Goal: Check status

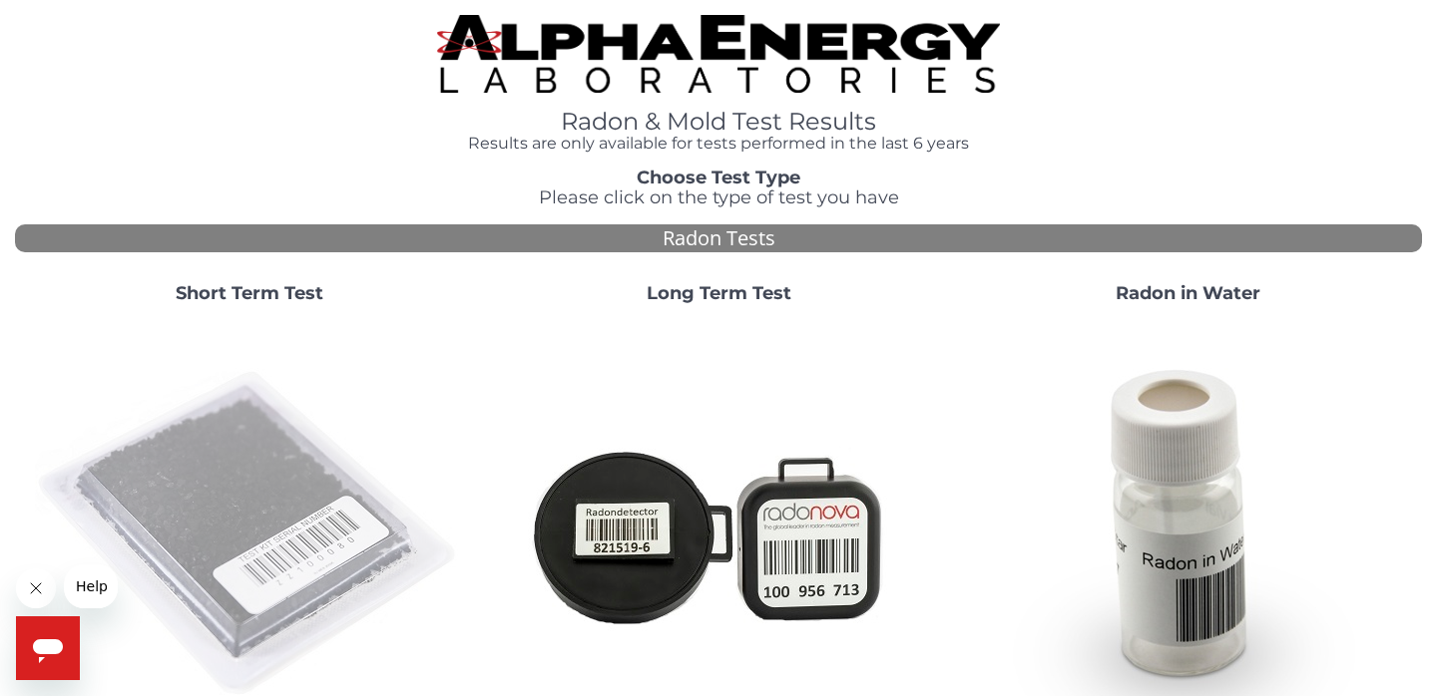
click at [203, 376] on img at bounding box center [249, 534] width 429 height 429
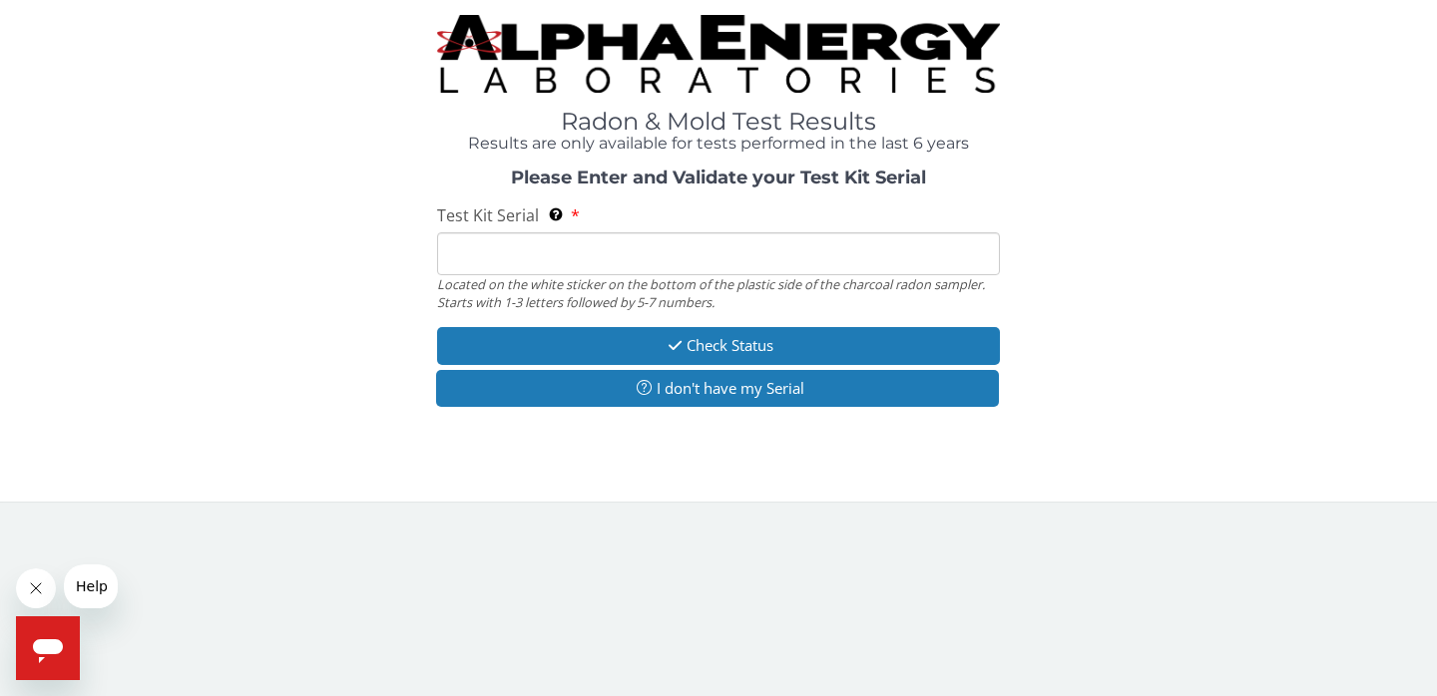
click at [520, 250] on input "Test Kit Serial Located on the white sticker on the bottom of the plastic side …" at bounding box center [718, 253] width 563 height 43
paste input "FC953480"
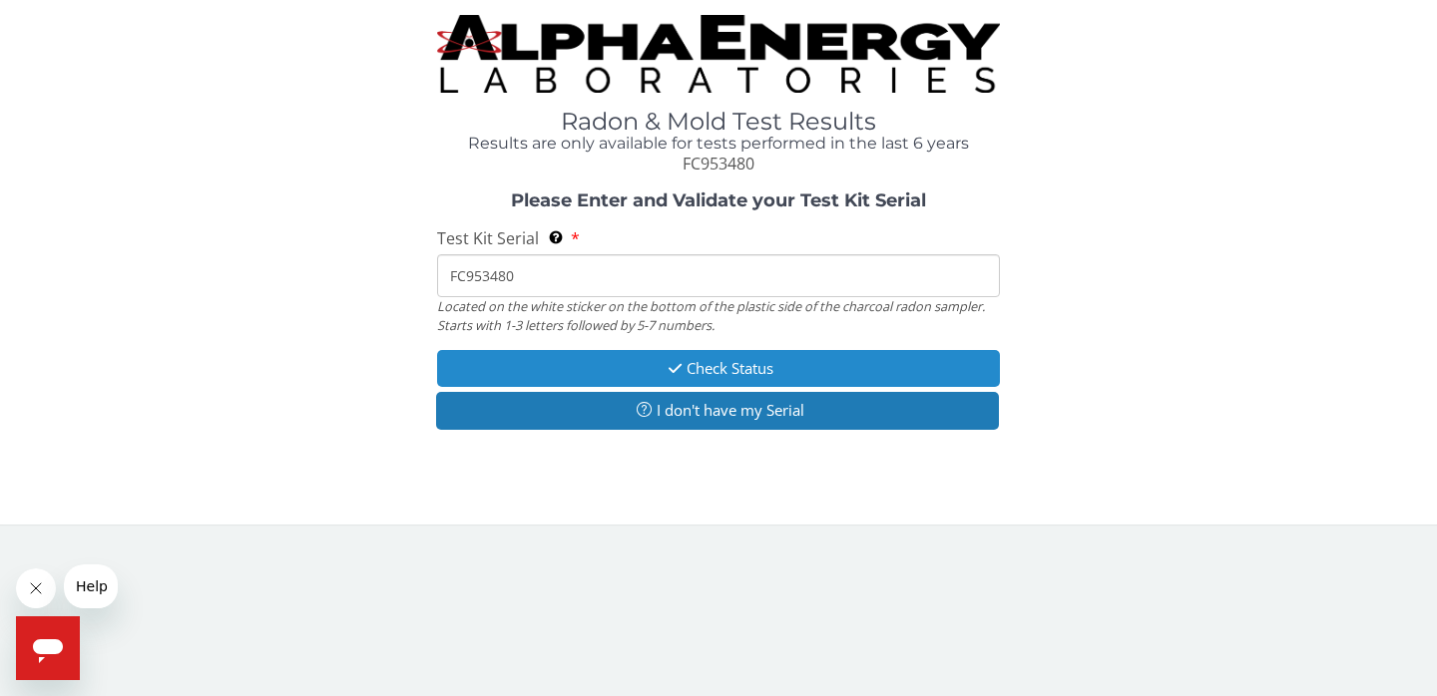
type input "FC953480"
click at [713, 359] on button "Check Status" at bounding box center [718, 368] width 563 height 37
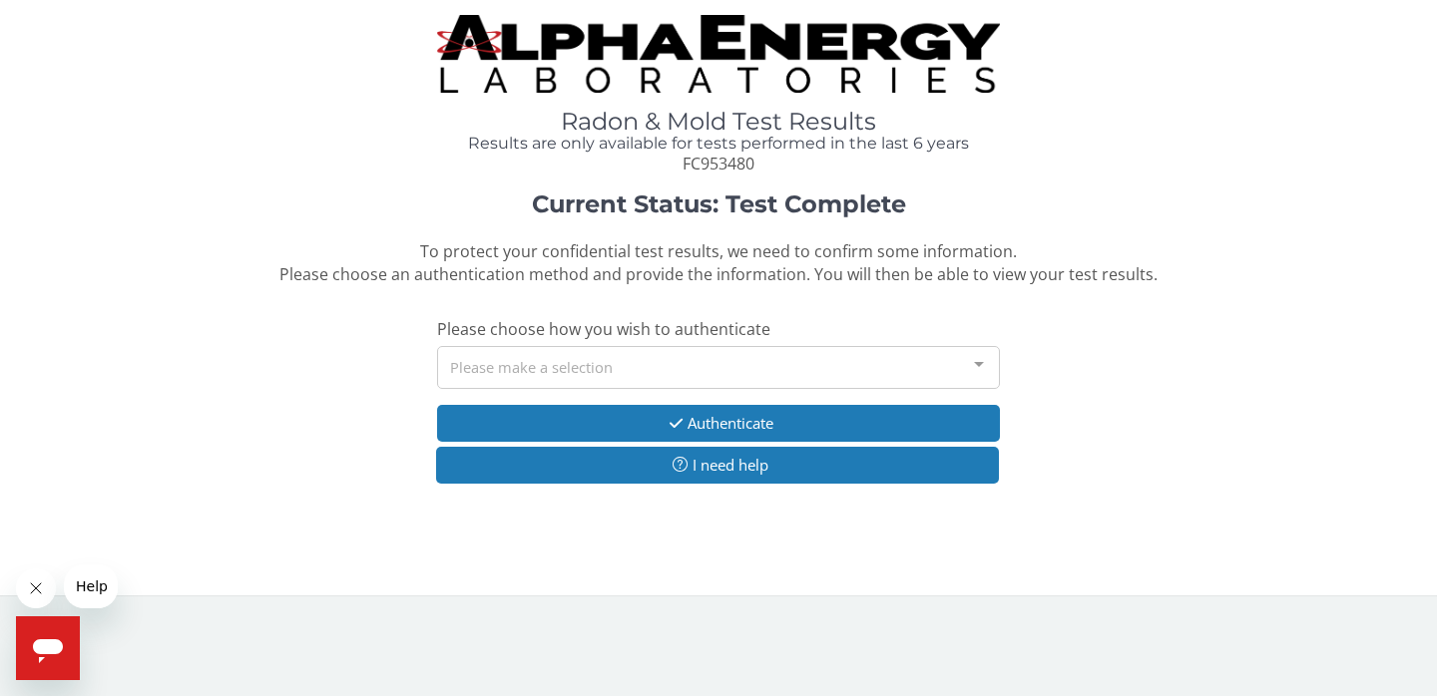
click at [713, 359] on div "Please make a selection" at bounding box center [718, 367] width 563 height 43
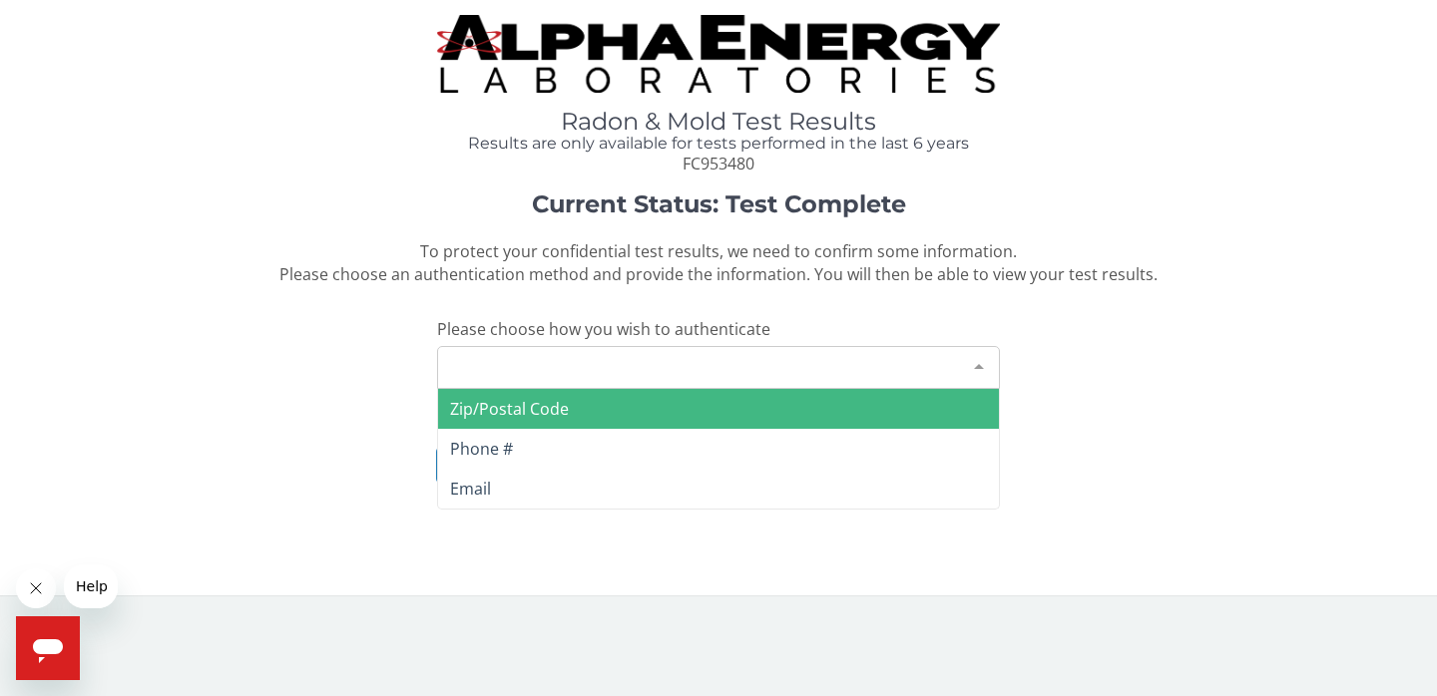
click at [658, 411] on span "Zip/Postal Code" at bounding box center [718, 409] width 561 height 40
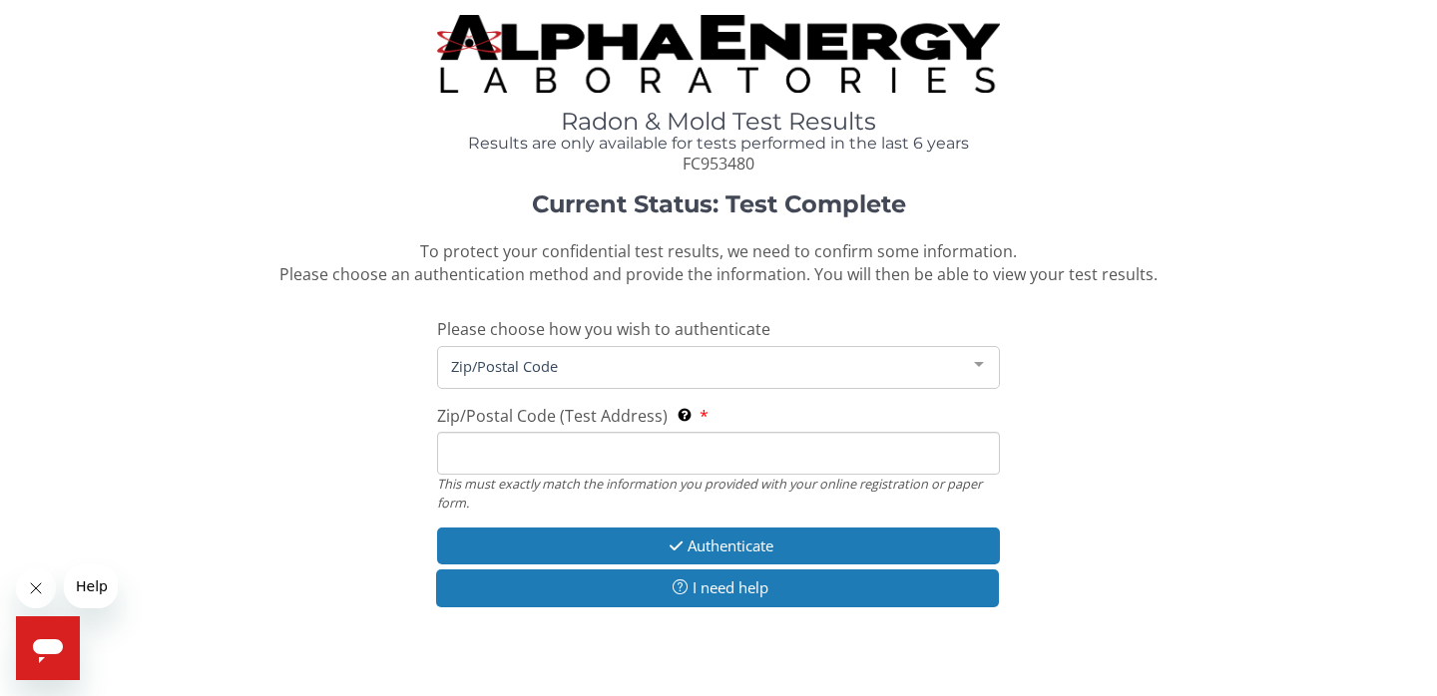
click at [632, 455] on input "Zip/Postal Code (Test Address) This must exactly match the information you prov…" at bounding box center [718, 453] width 563 height 43
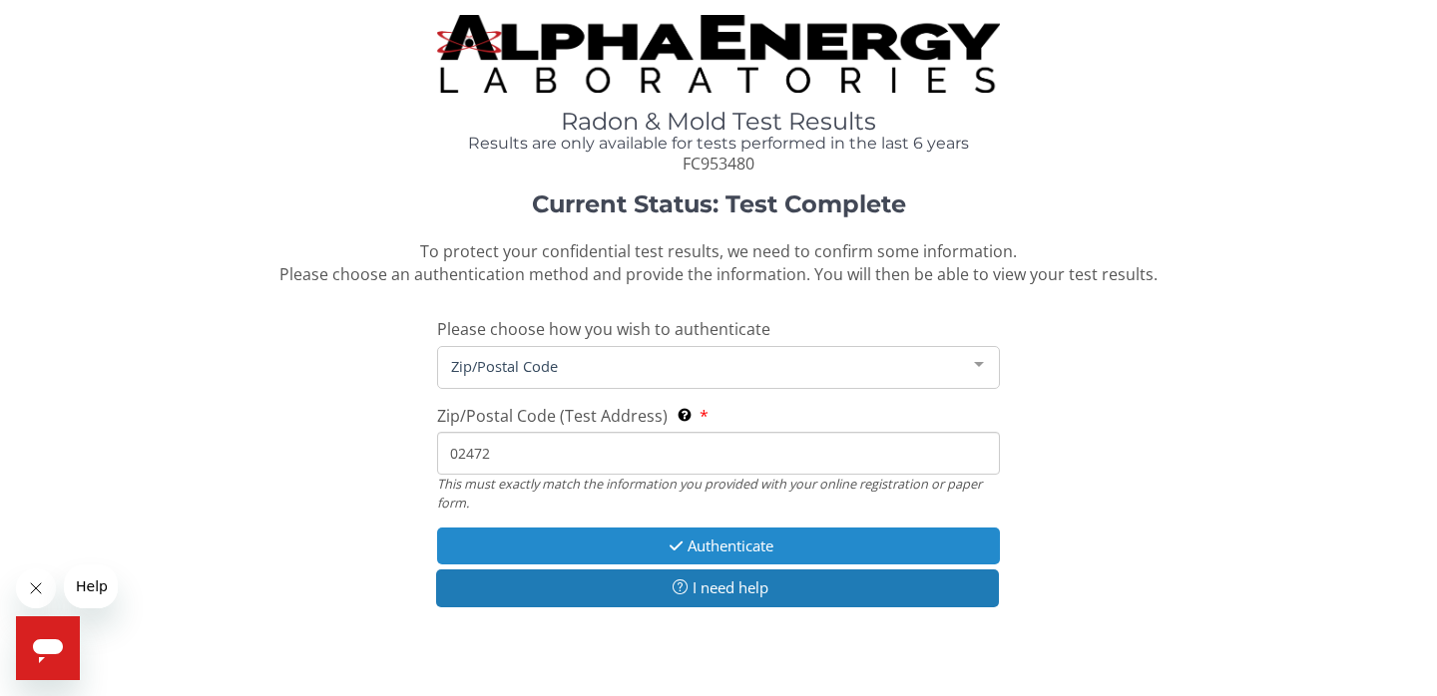
type input "02472"
click at [698, 537] on button "Authenticate" at bounding box center [718, 546] width 563 height 37
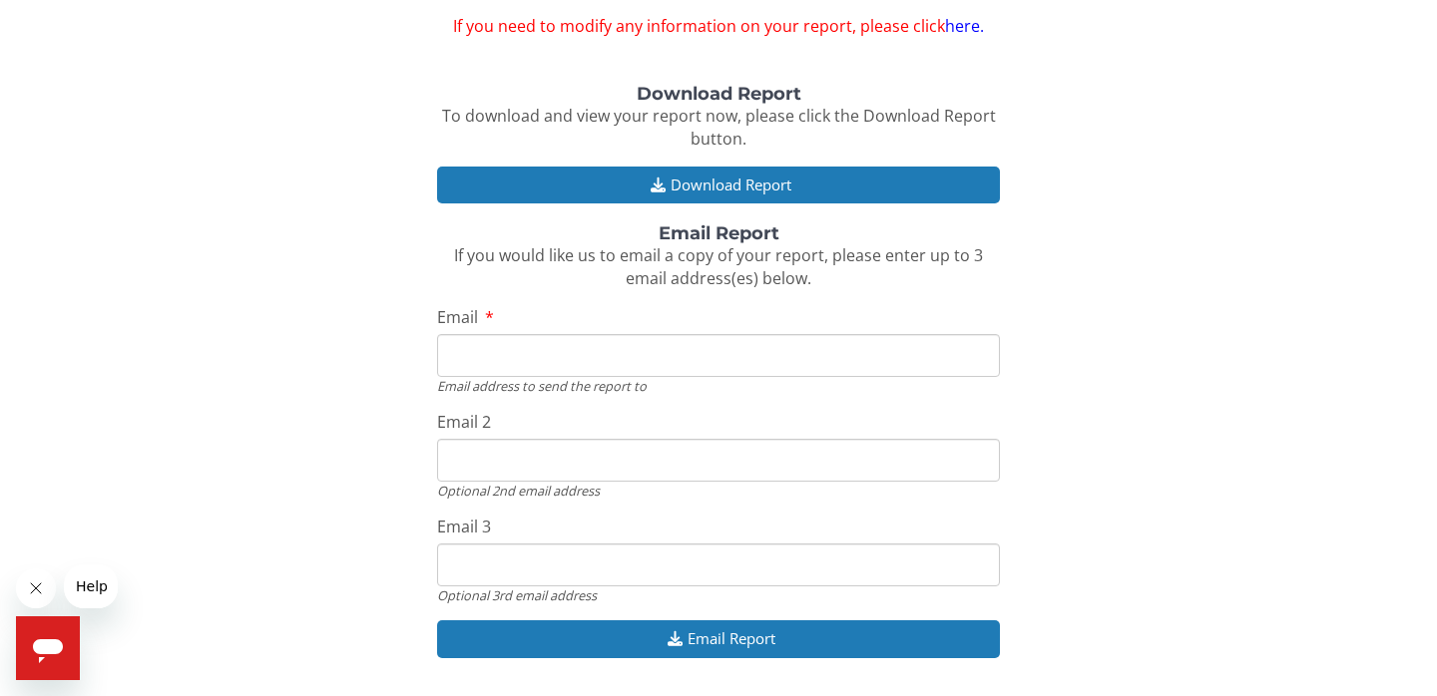
scroll to position [185, 0]
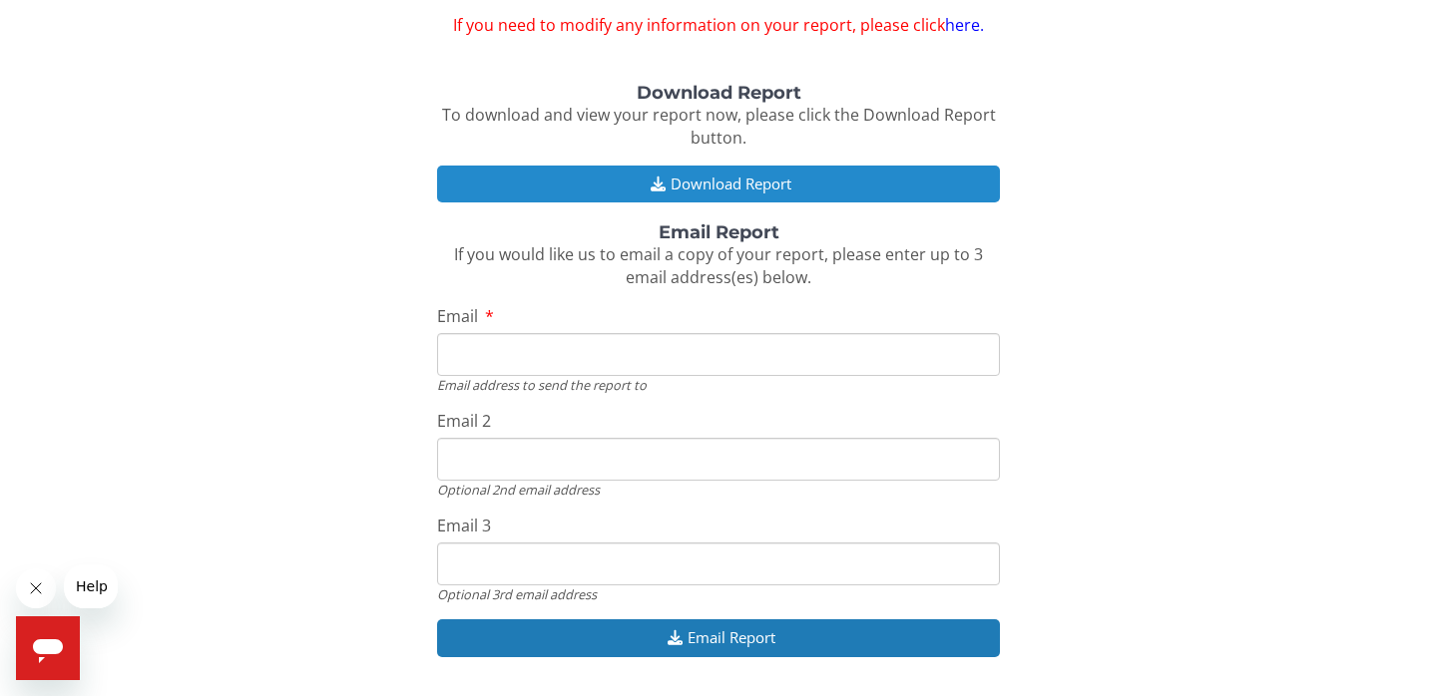
click at [723, 179] on button "Download Report" at bounding box center [718, 184] width 563 height 37
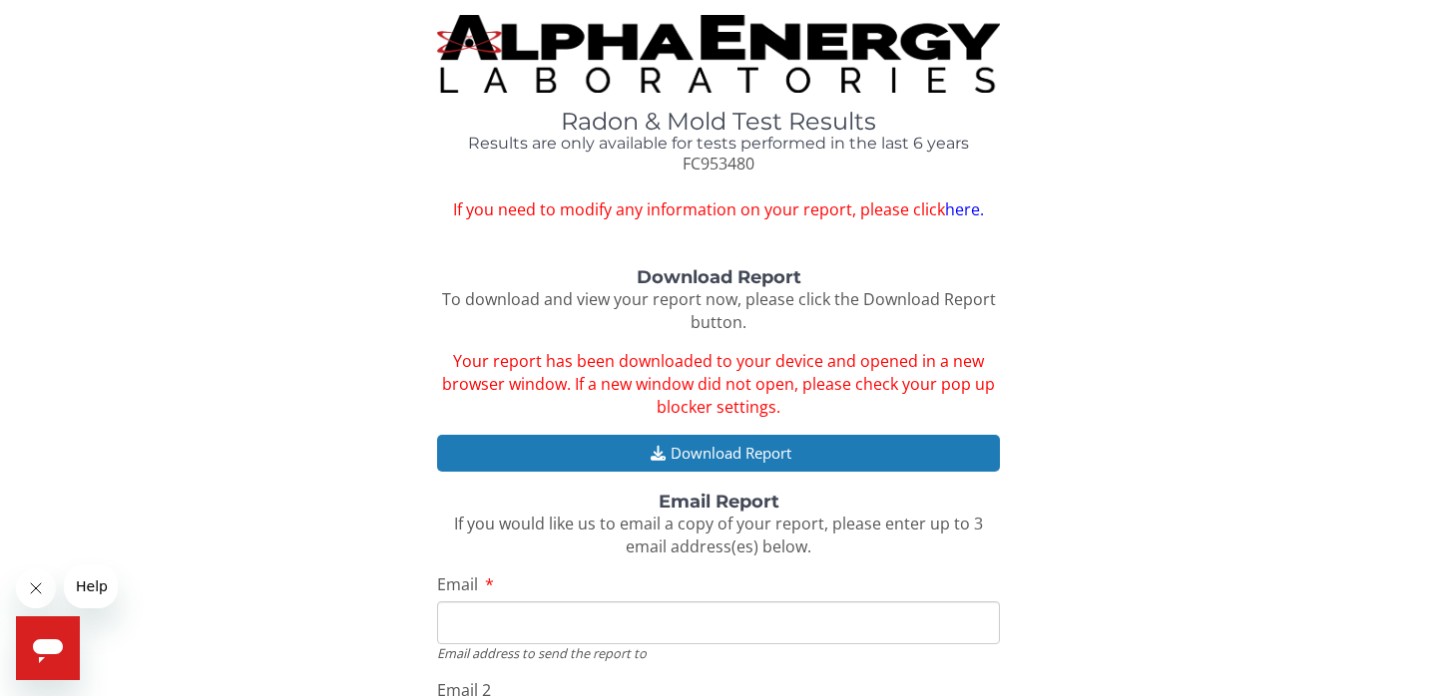
scroll to position [0, 0]
